Goal: Information Seeking & Learning: Learn about a topic

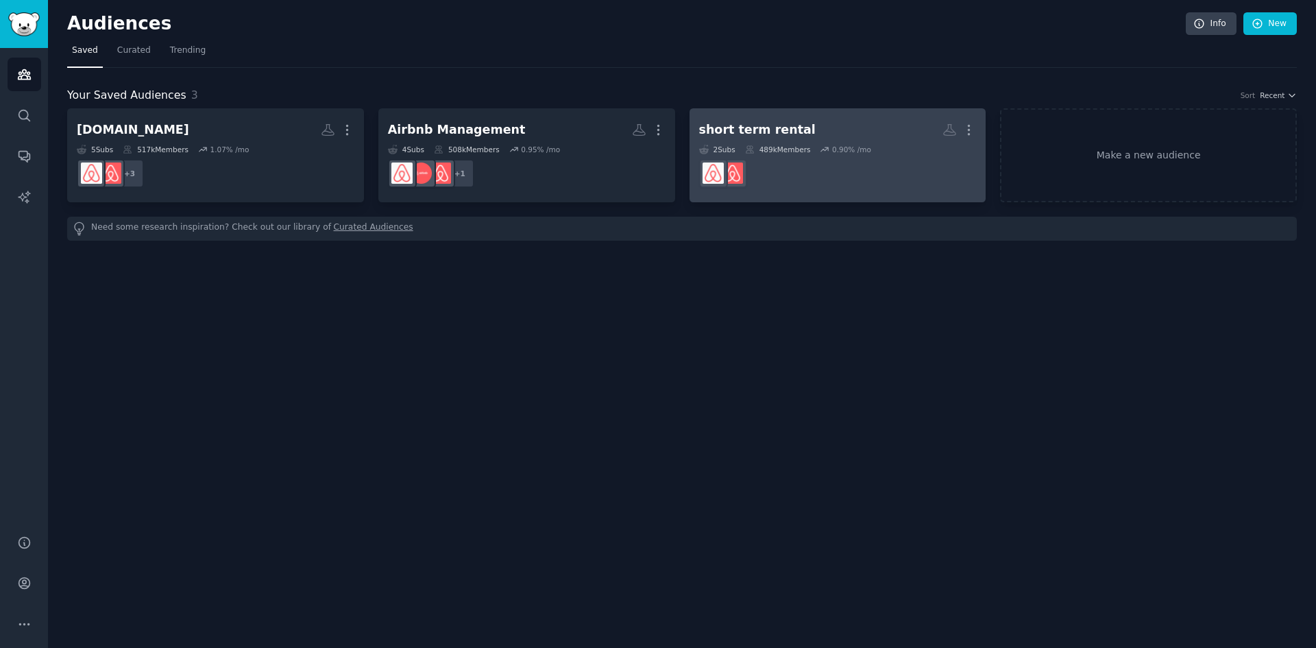
click at [878, 138] on h2 "short term rental More" at bounding box center [838, 130] width 278 height 24
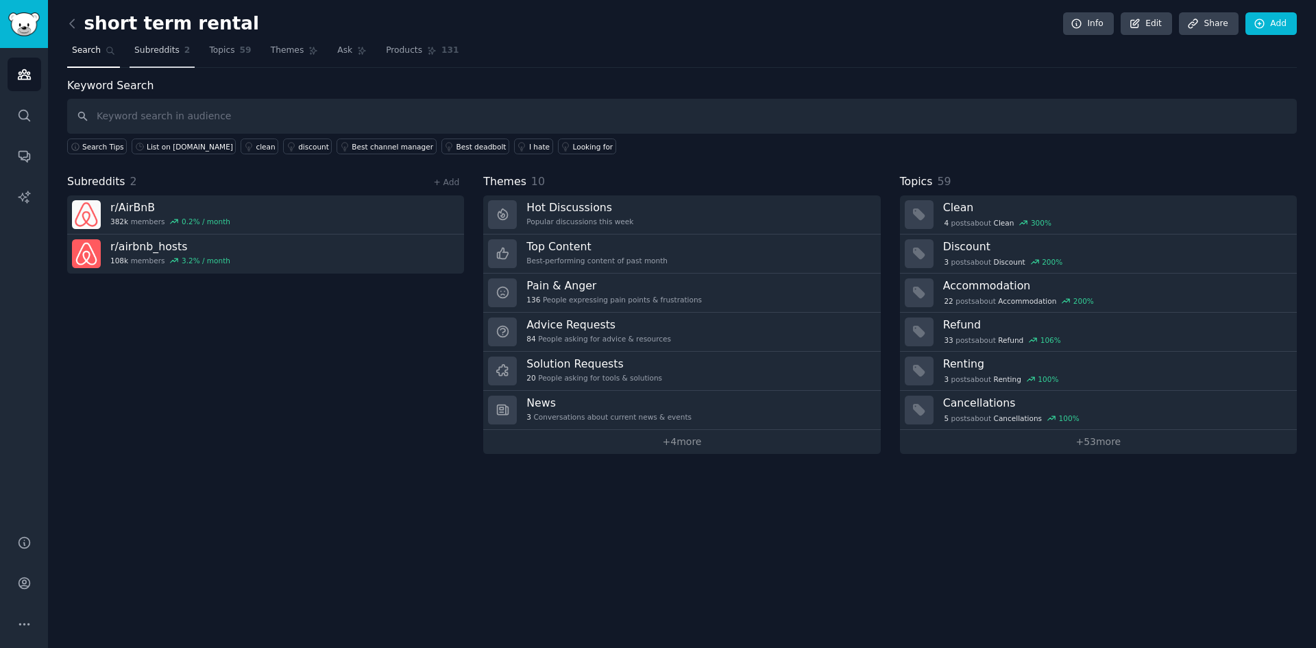
click at [168, 53] on span "Subreddits" at bounding box center [156, 51] width 45 height 12
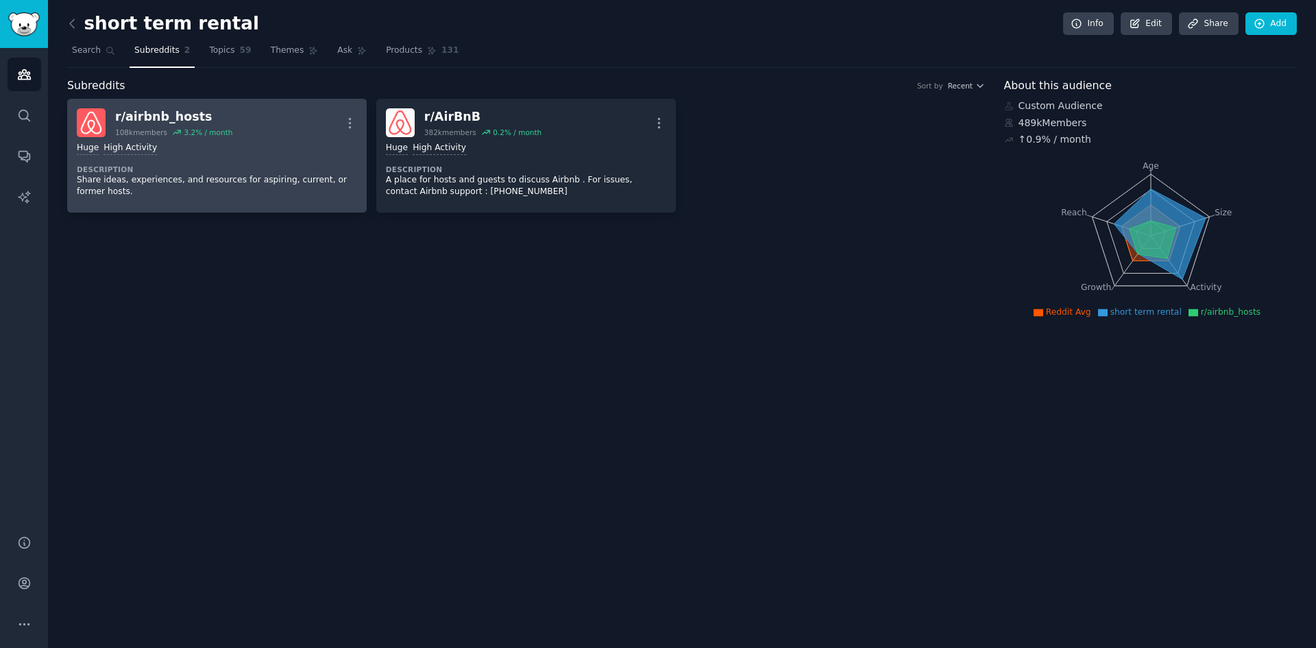
click at [175, 138] on div "Huge High Activity Description Share ideas, experiences, and resources for aspi…" at bounding box center [217, 170] width 280 height 66
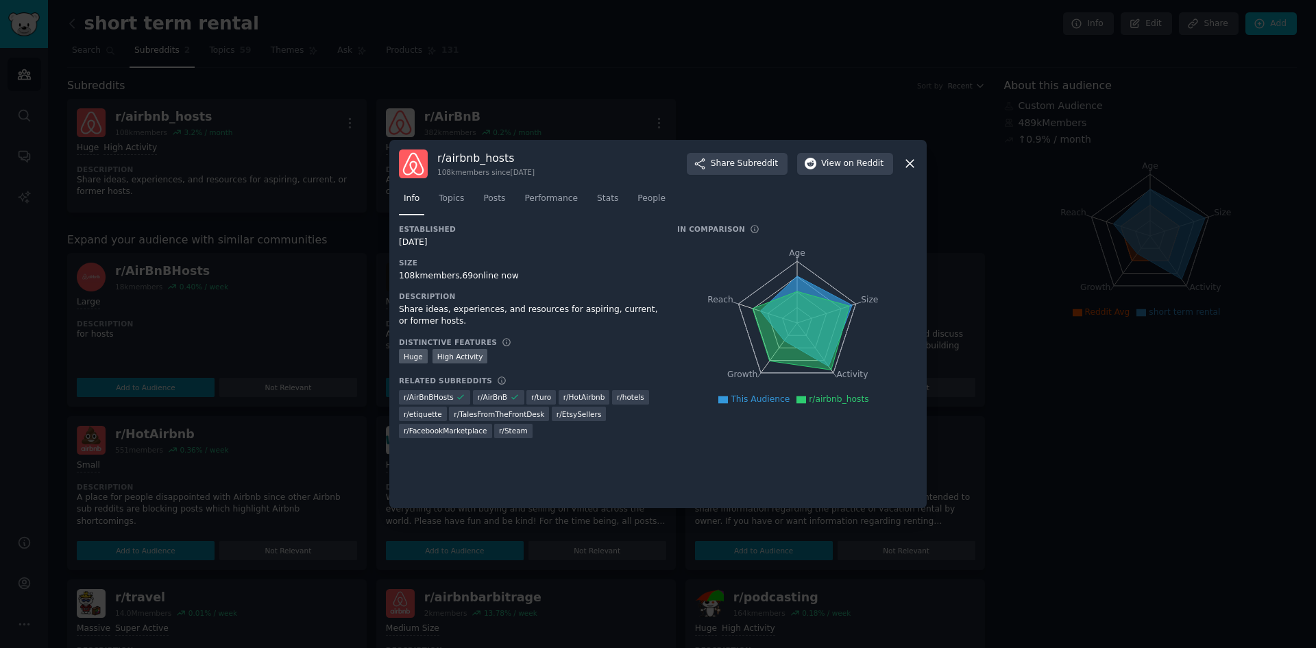
click at [989, 192] on div at bounding box center [658, 324] width 1316 height 648
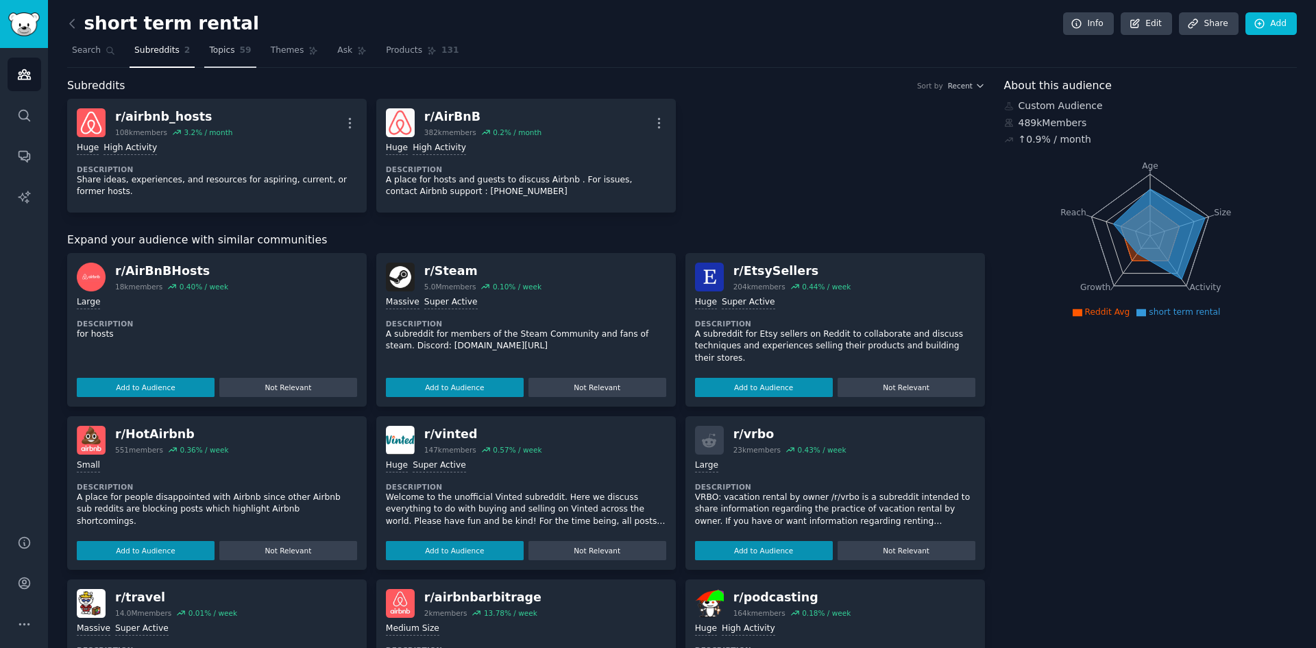
click at [209, 46] on span "Topics" at bounding box center [221, 51] width 25 height 12
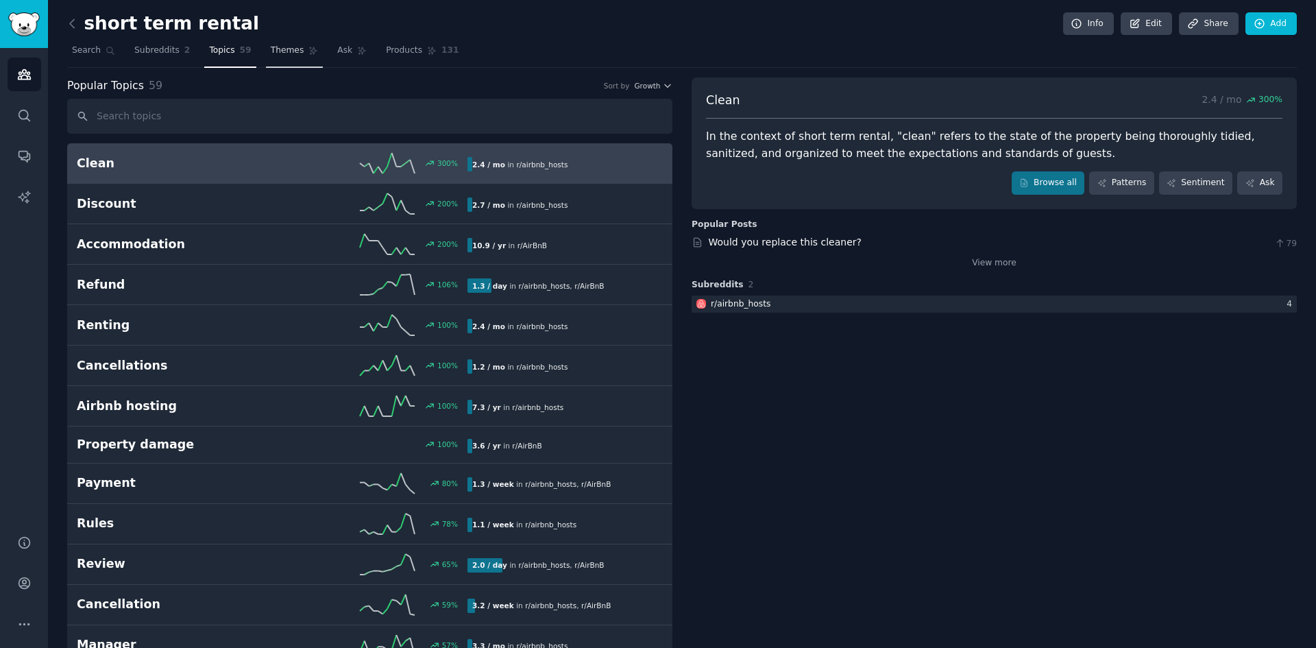
click at [275, 46] on span "Themes" at bounding box center [288, 51] width 34 height 12
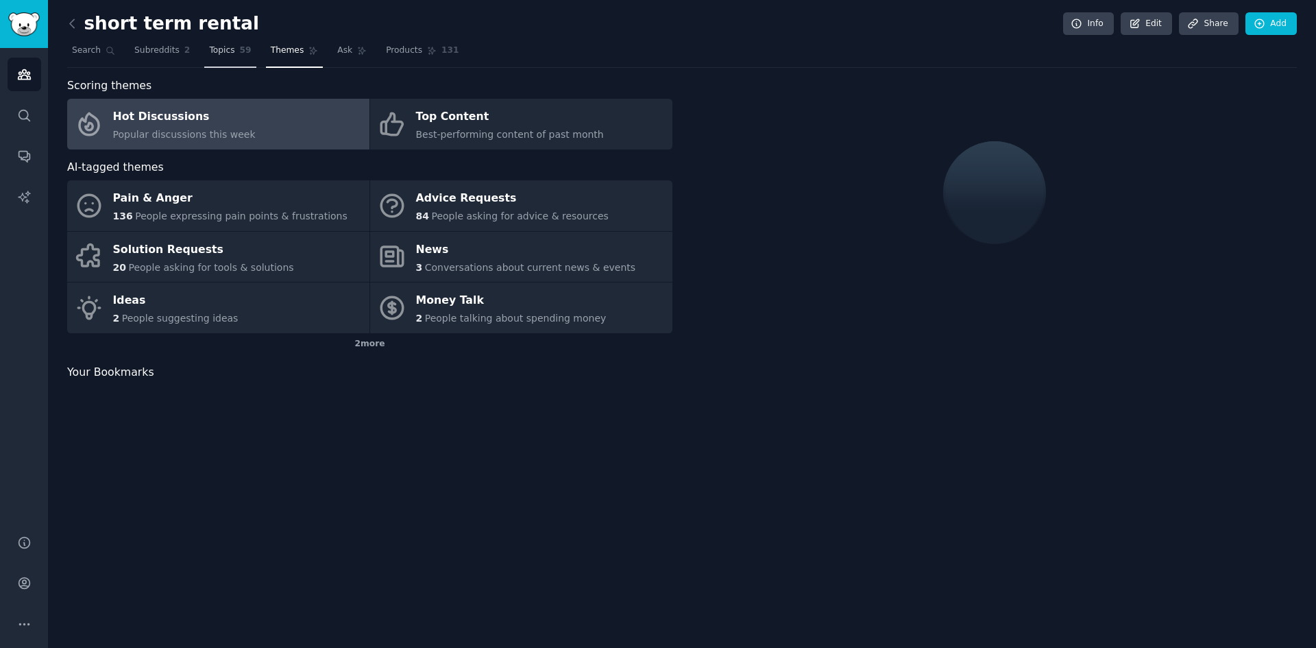
click at [220, 49] on span "Topics" at bounding box center [221, 51] width 25 height 12
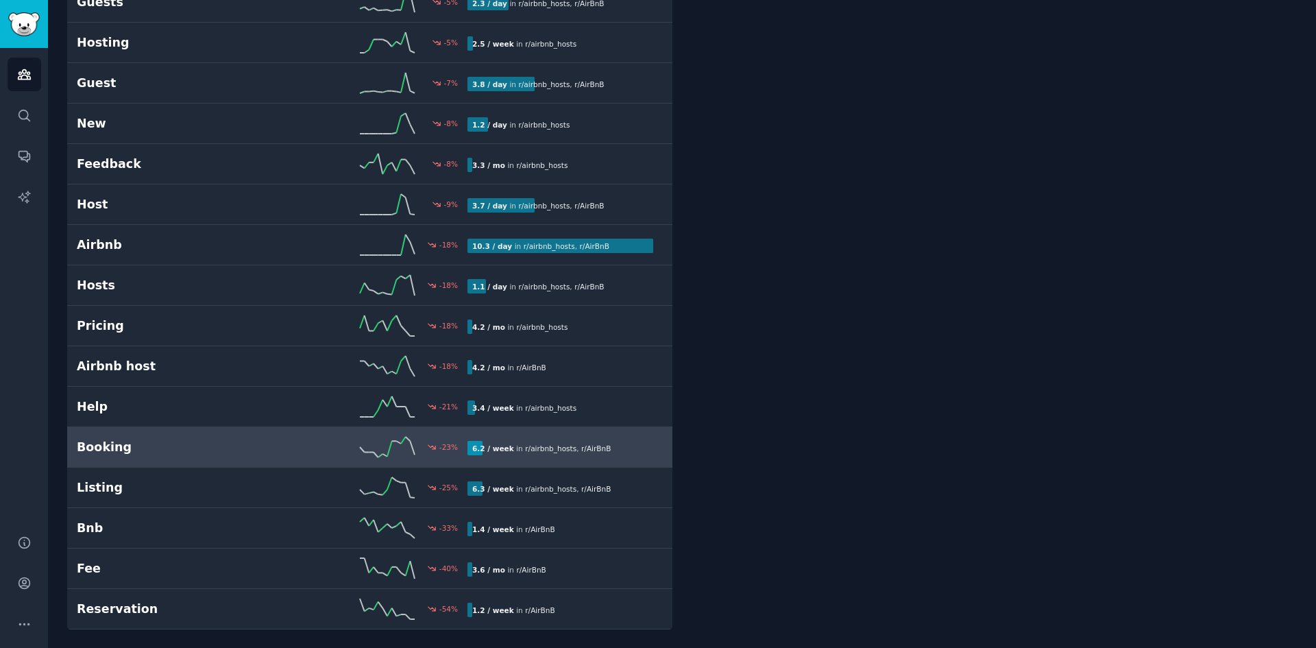
scroll to position [1893, 0]
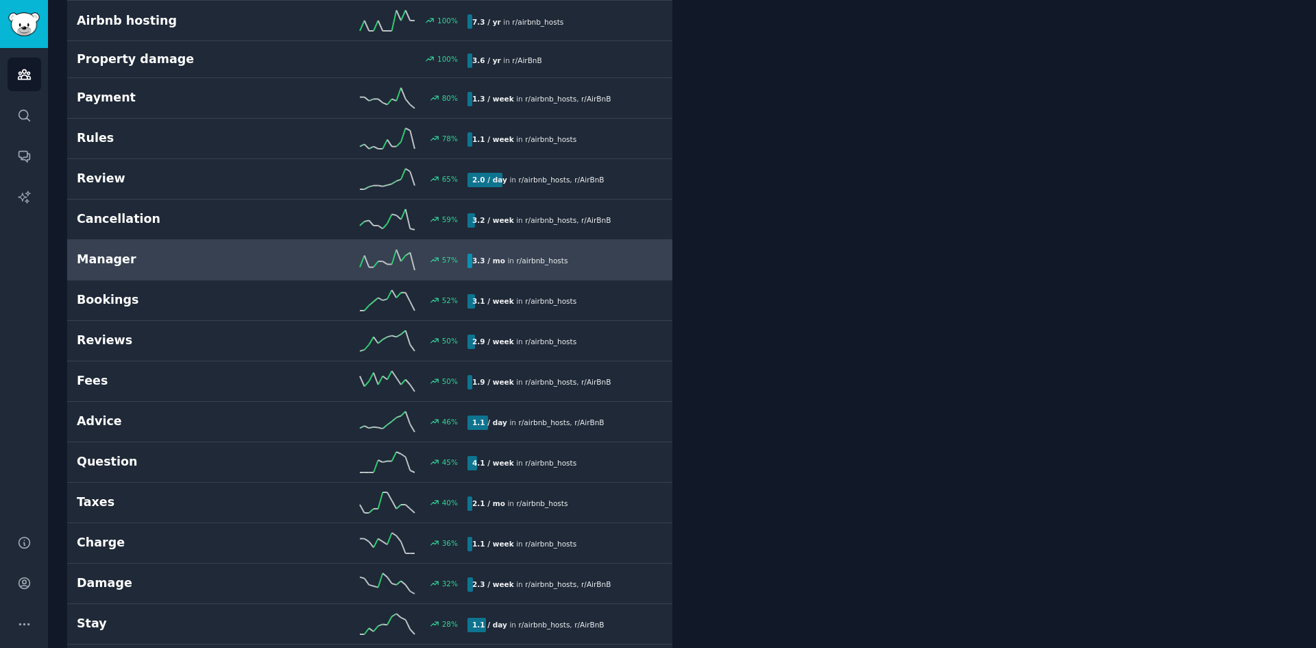
click at [183, 275] on link "Manager 57 % 3.3 / mo in r/ airbnb_hosts" at bounding box center [369, 260] width 605 height 40
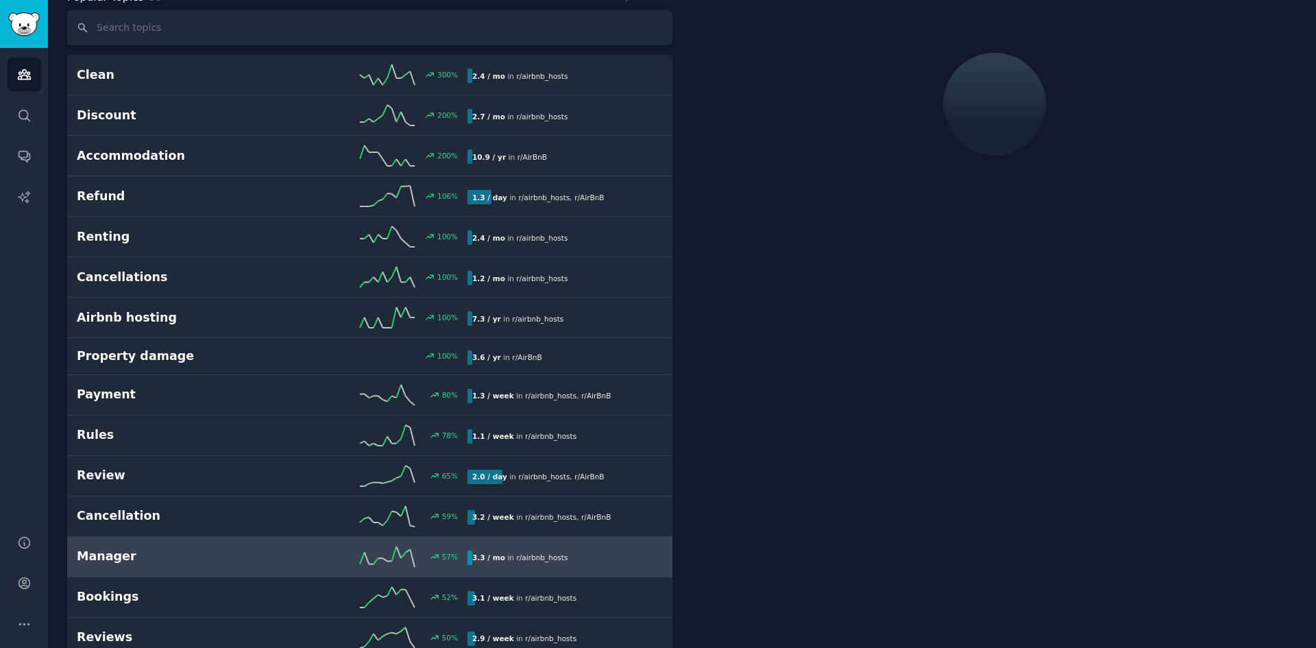
scroll to position [77, 0]
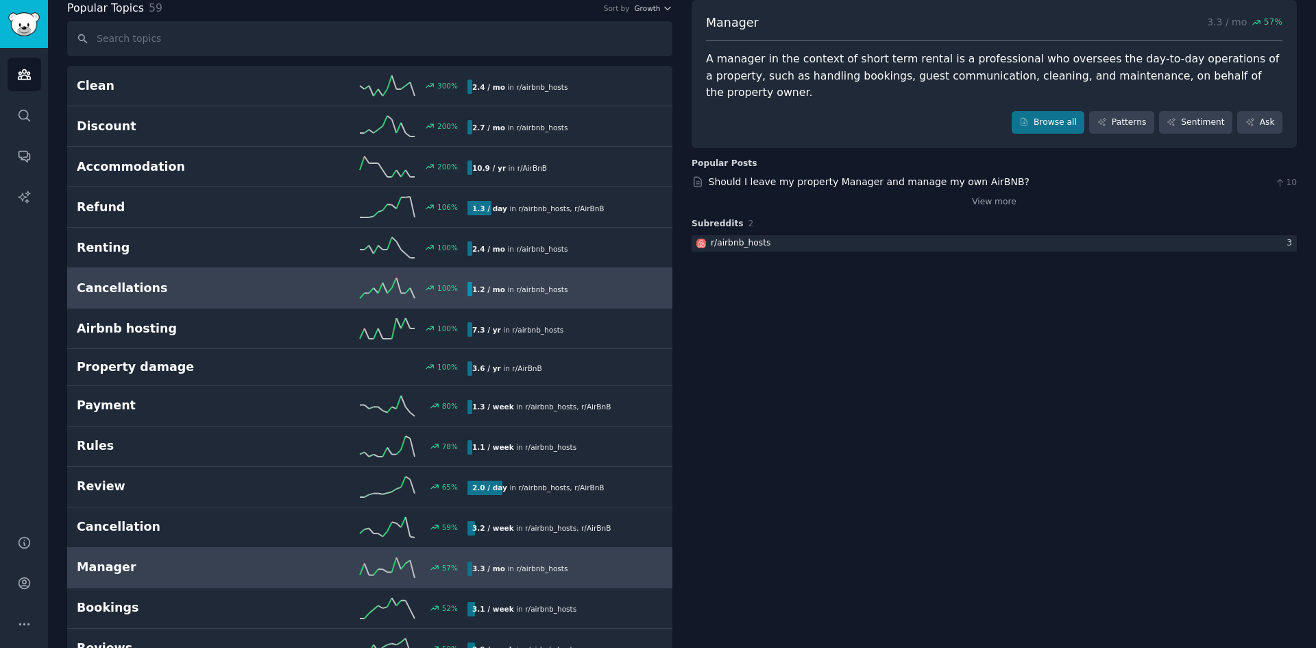
click at [139, 285] on h2 "Cancellations" at bounding box center [174, 288] width 195 height 17
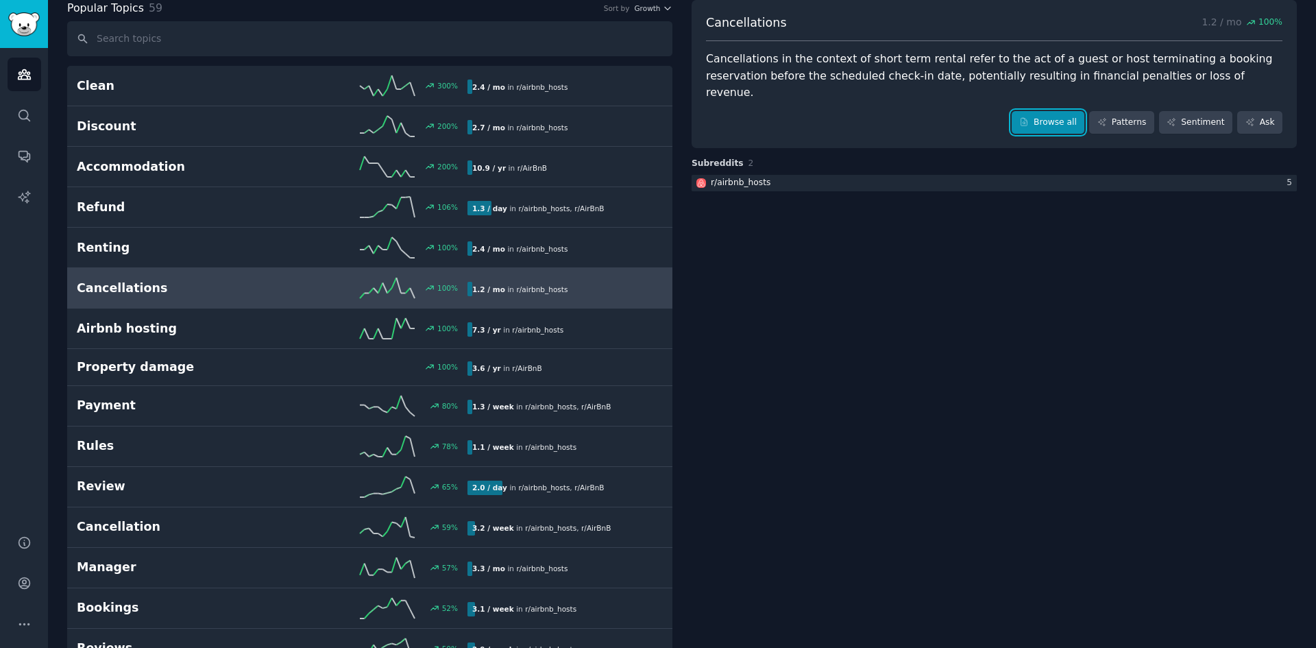
click at [1050, 115] on link "Browse all" at bounding box center [1047, 122] width 73 height 23
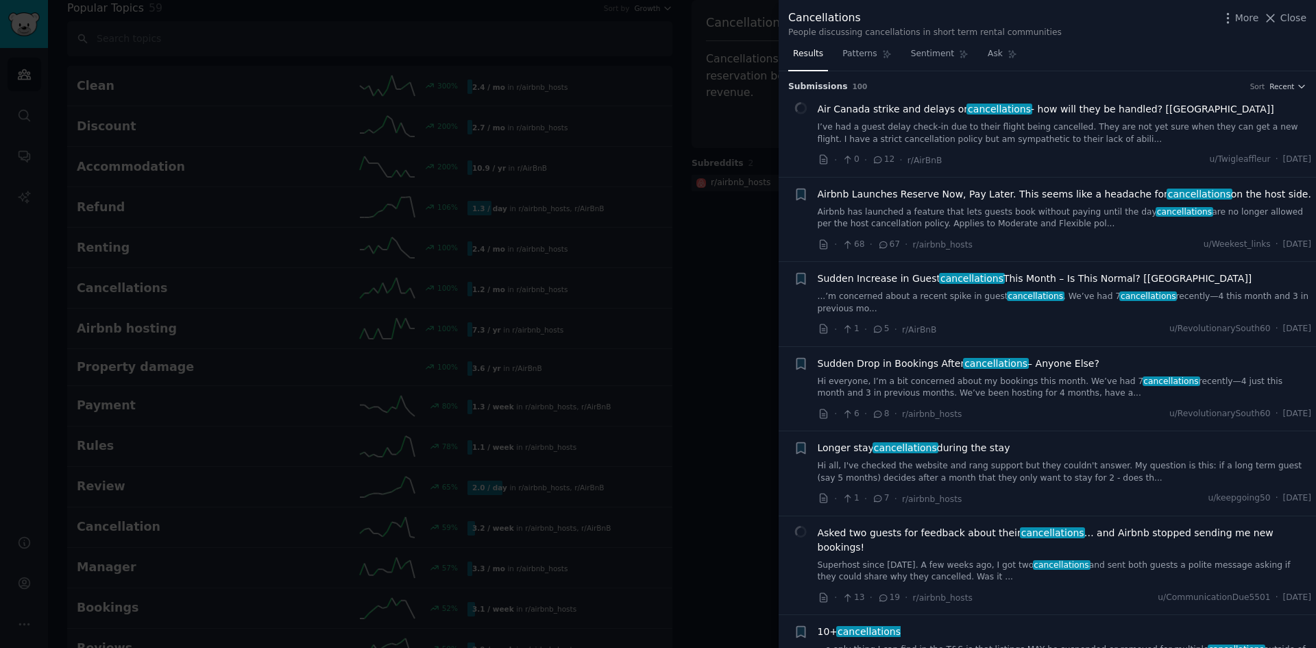
click at [985, 199] on span "Airbnb Launches Reserve Now, Pay Later. This seems like a headache for cancella…" at bounding box center [1063, 194] width 493 height 14
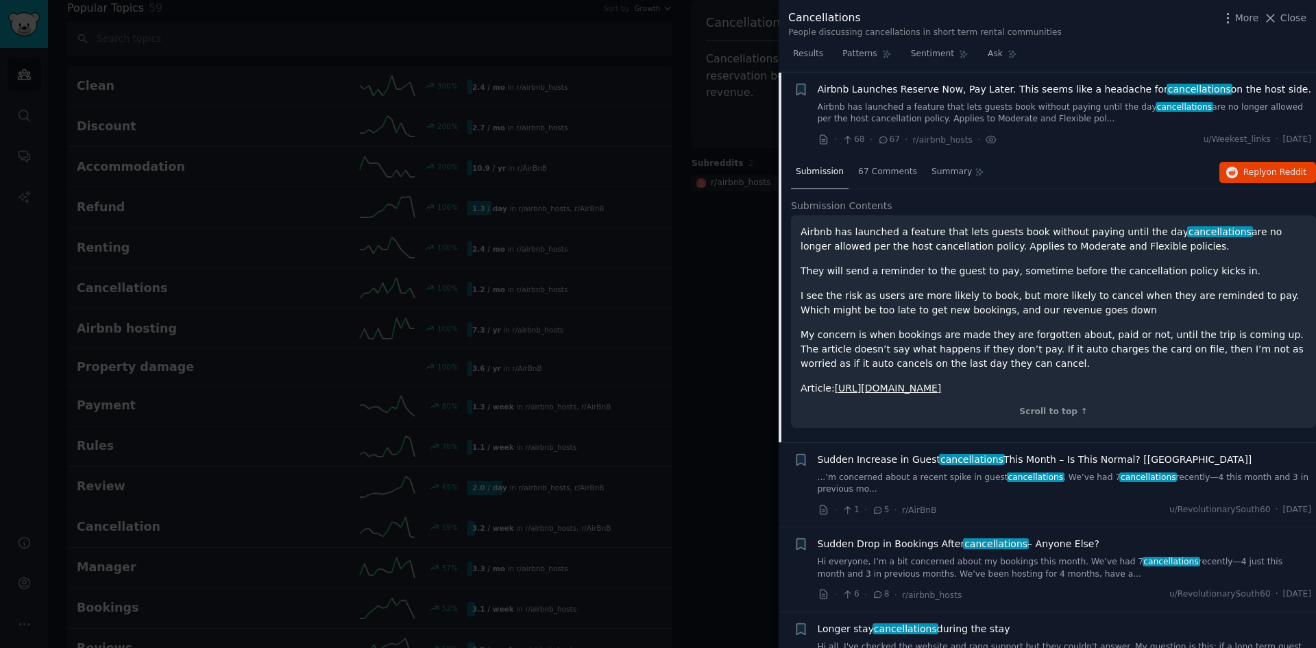
scroll to position [106, 0]
click at [1255, 173] on span "Reply on Reddit" at bounding box center [1274, 171] width 63 height 12
